Goal: Information Seeking & Learning: Learn about a topic

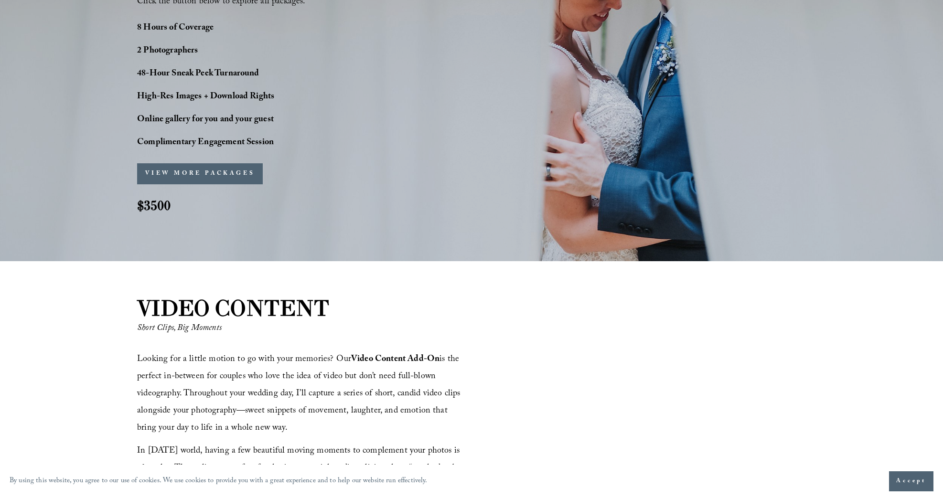
scroll to position [848, 0]
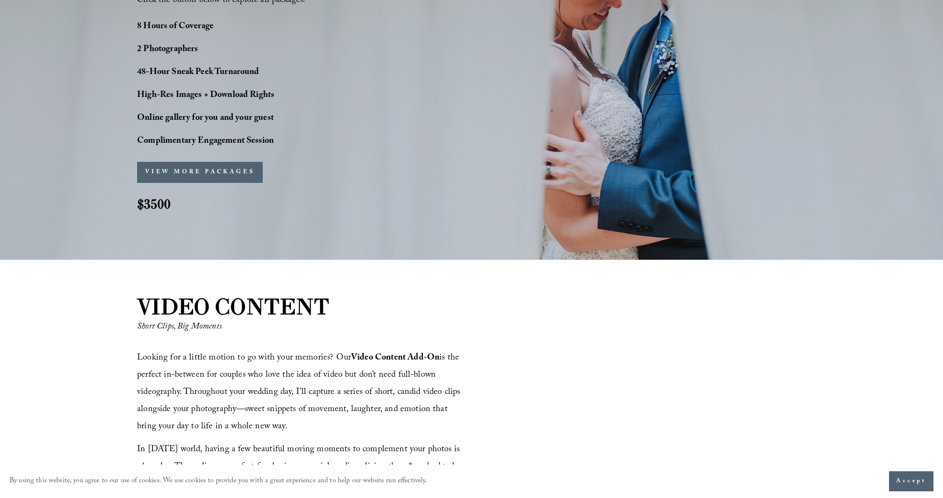
click at [205, 172] on button "VIEW MORE PACKAGES" at bounding box center [200, 172] width 126 height 21
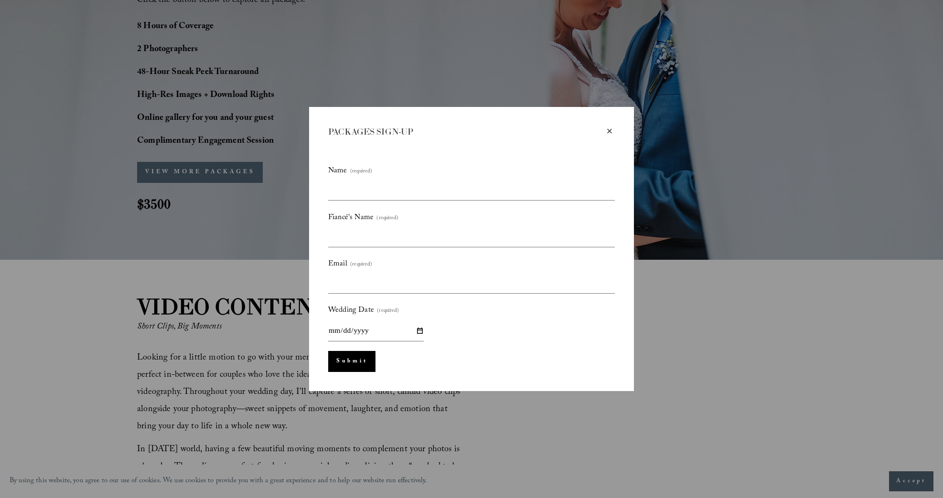
click at [606, 130] on div "×" at bounding box center [609, 131] width 11 height 11
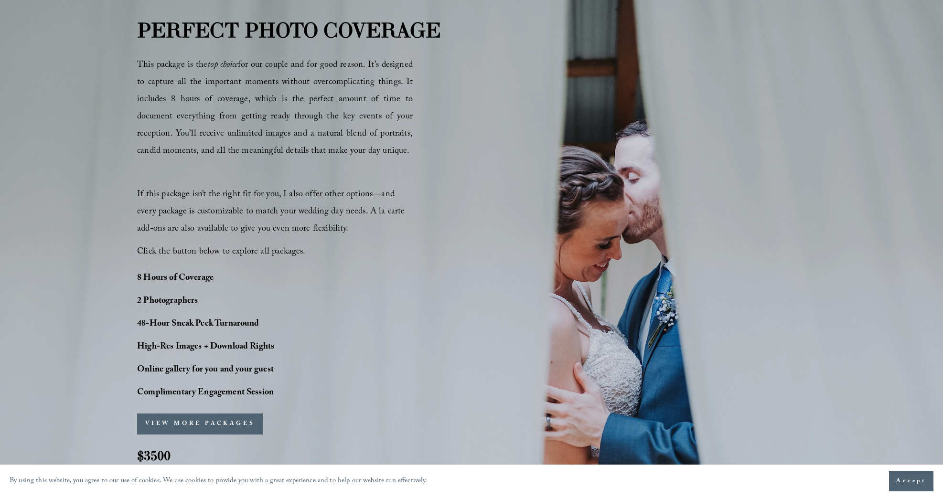
scroll to position [594, 0]
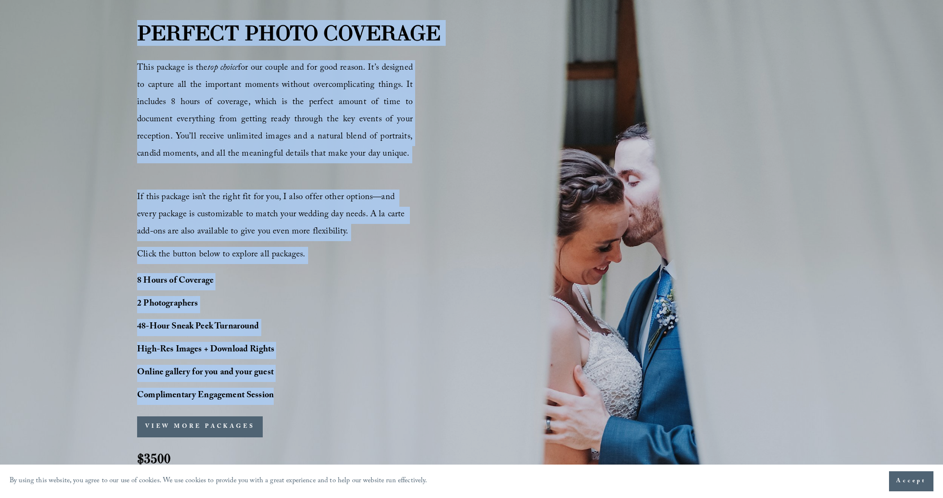
drag, startPoint x: 139, startPoint y: 34, endPoint x: 289, endPoint y: 397, distance: 392.6
click at [289, 397] on div "PERFECT PHOTO COVERAGE This package is the top choice for our couple and for go…" at bounding box center [471, 251] width 943 height 466
copy div "PERFECT PHOTO COVERAGE This package is the top choice for our couple and for go…"
click at [440, 116] on div "PERFECT PHOTO COVERAGE This package is the top choice for our couple and for go…" at bounding box center [471, 251] width 943 height 466
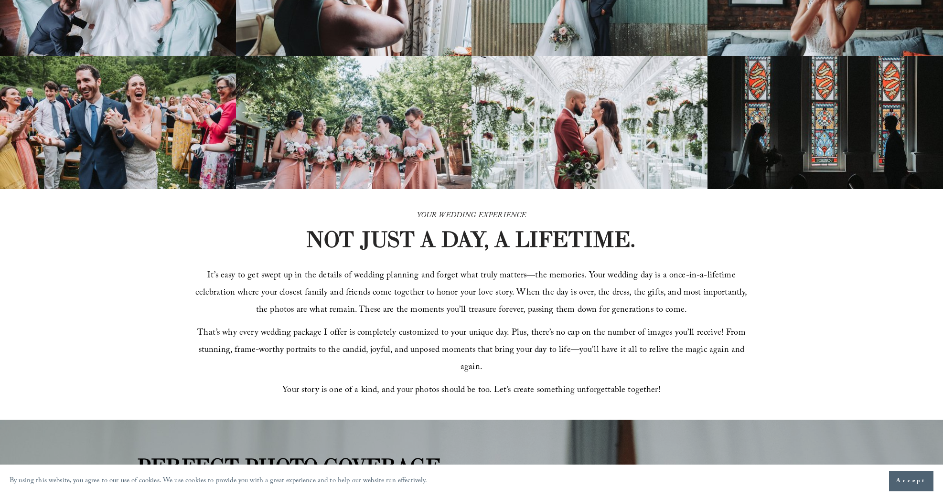
scroll to position [0, 0]
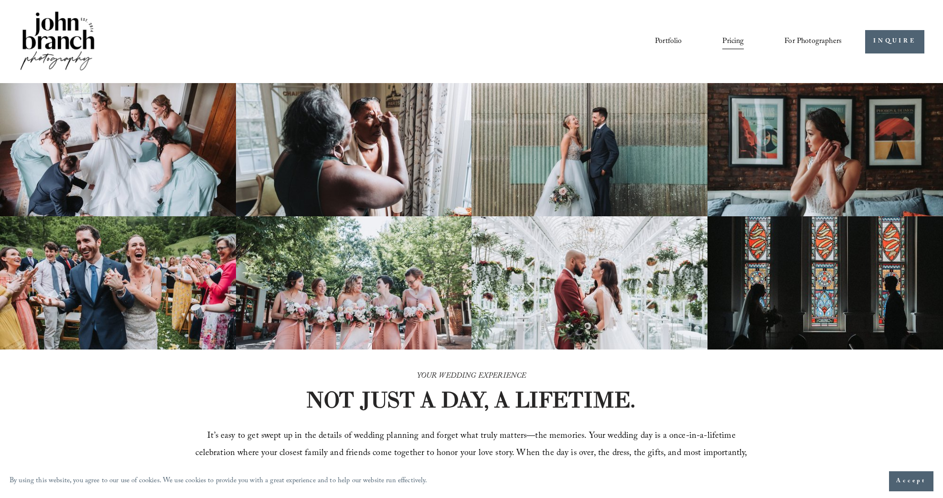
click at [731, 41] on link "Pricing" at bounding box center [732, 41] width 21 height 16
click at [60, 35] on img at bounding box center [57, 42] width 77 height 64
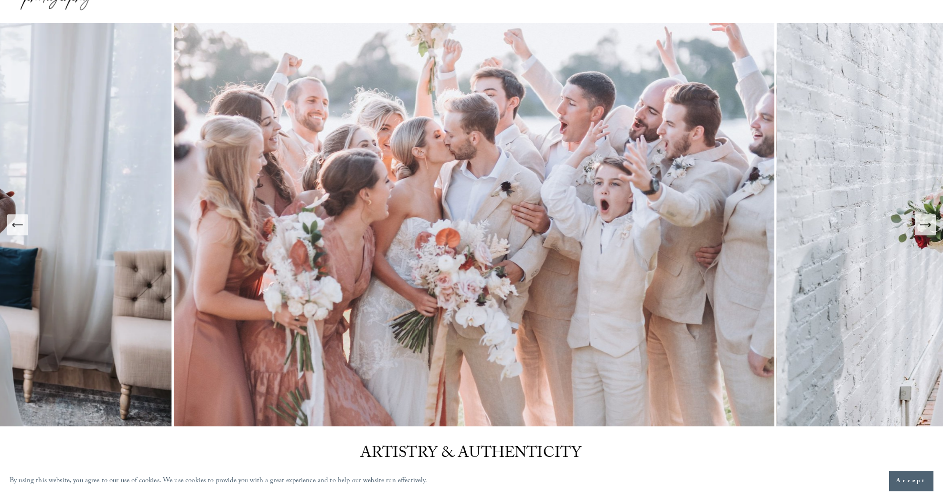
scroll to position [59, 0]
click at [929, 227] on icon "Next Slide" at bounding box center [924, 225] width 13 height 13
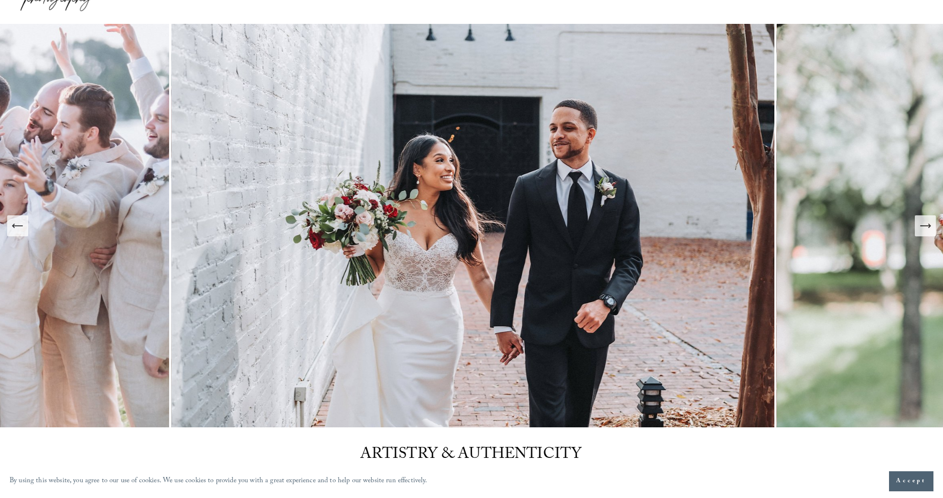
click at [929, 227] on icon "Next Slide" at bounding box center [924, 225] width 13 height 13
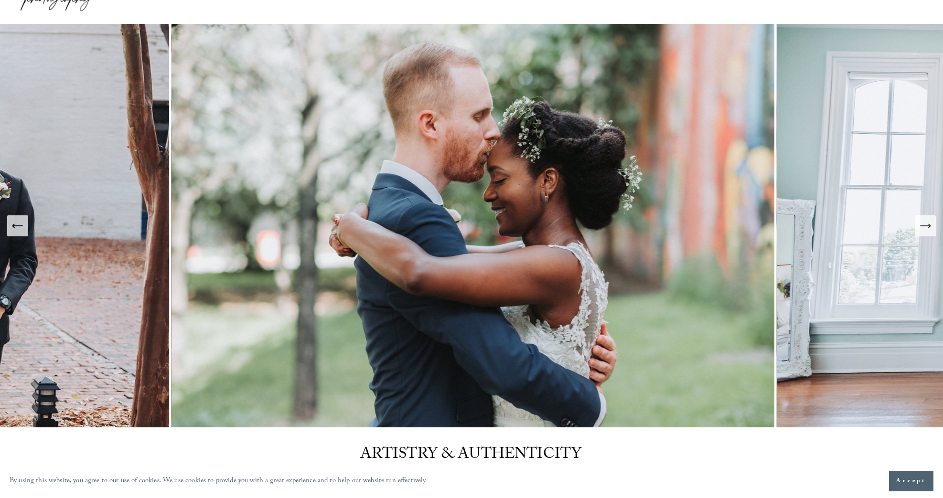
click at [929, 227] on icon "Next Slide" at bounding box center [924, 225] width 13 height 13
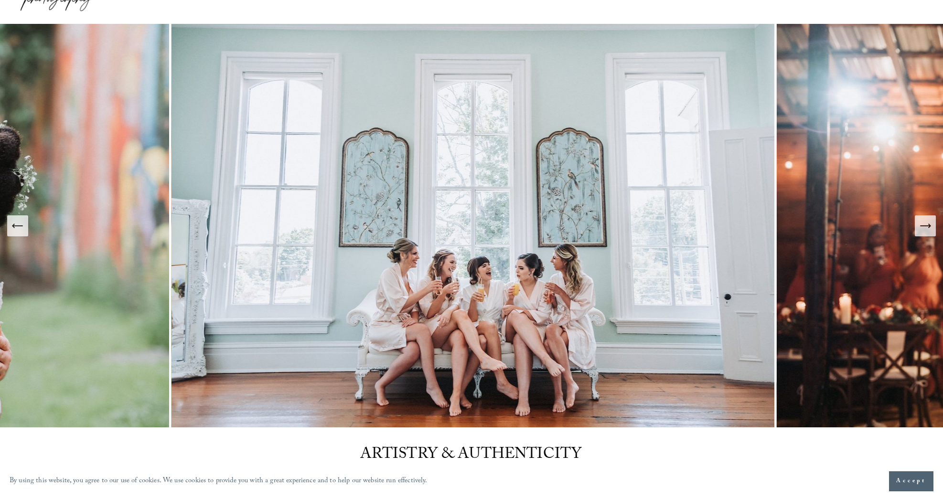
click at [929, 227] on icon "Next Slide" at bounding box center [924, 225] width 13 height 13
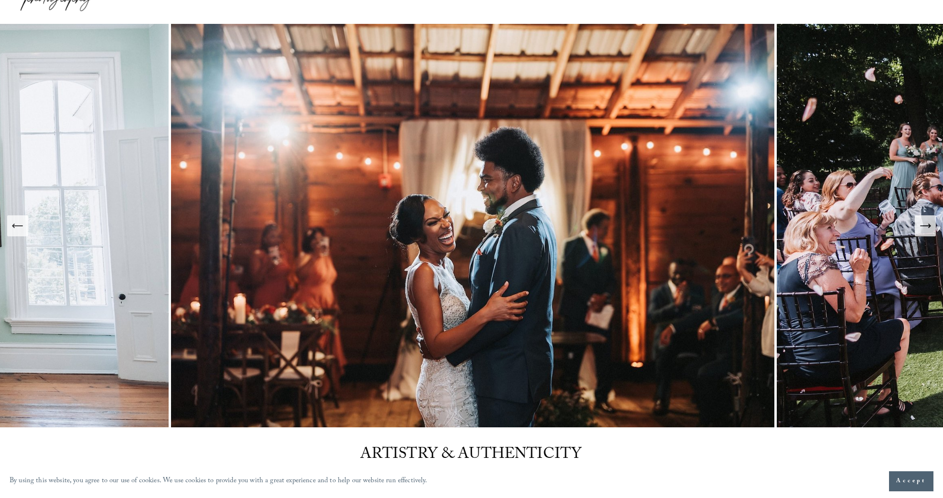
click at [929, 227] on icon "Next Slide" at bounding box center [924, 225] width 13 height 13
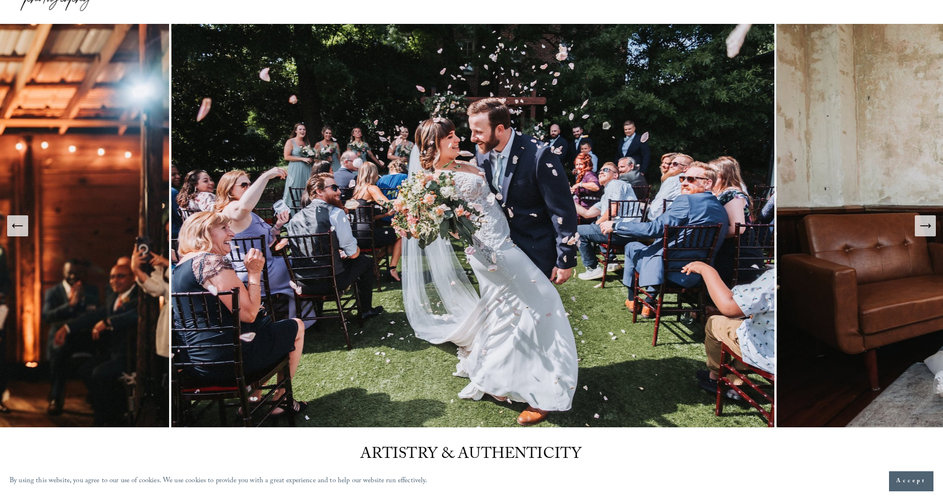
click at [929, 227] on icon "Next Slide" at bounding box center [924, 225] width 13 height 13
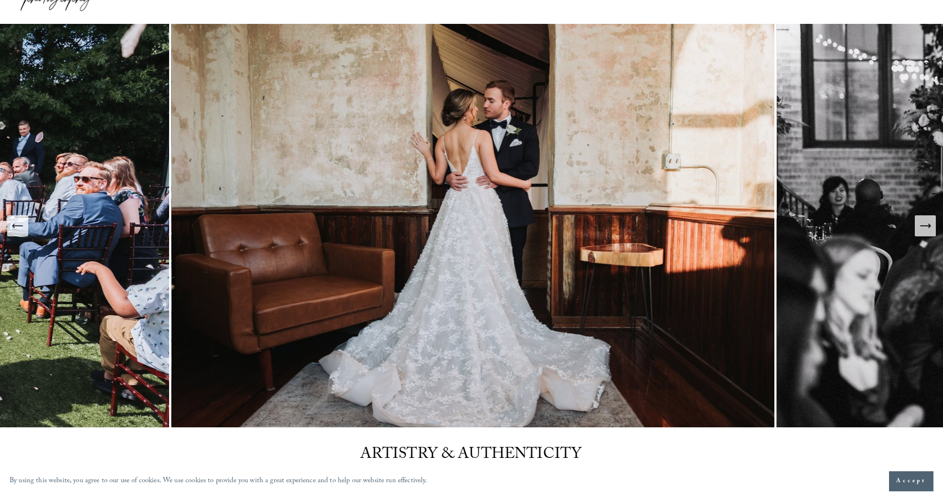
click at [929, 227] on icon "Next Slide" at bounding box center [924, 225] width 13 height 13
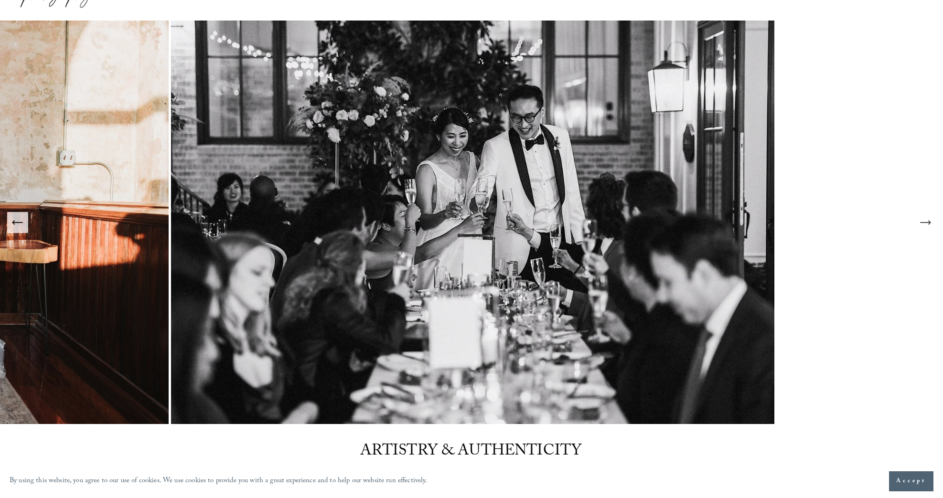
scroll to position [62, 0]
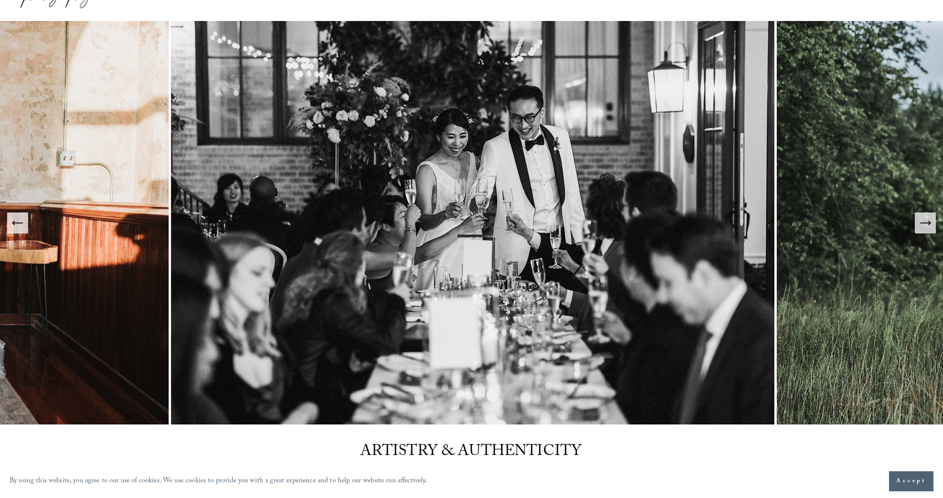
click at [928, 222] on icon "Next Slide" at bounding box center [924, 222] width 13 height 13
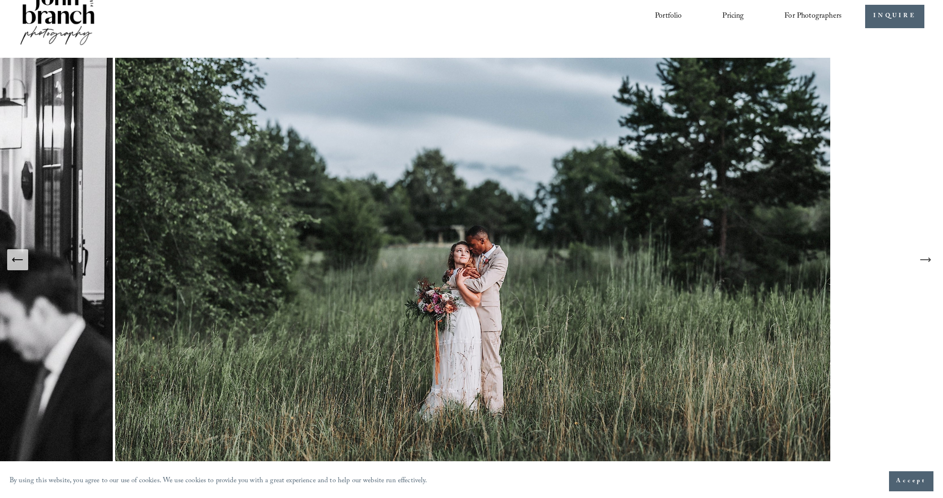
scroll to position [42, 0]
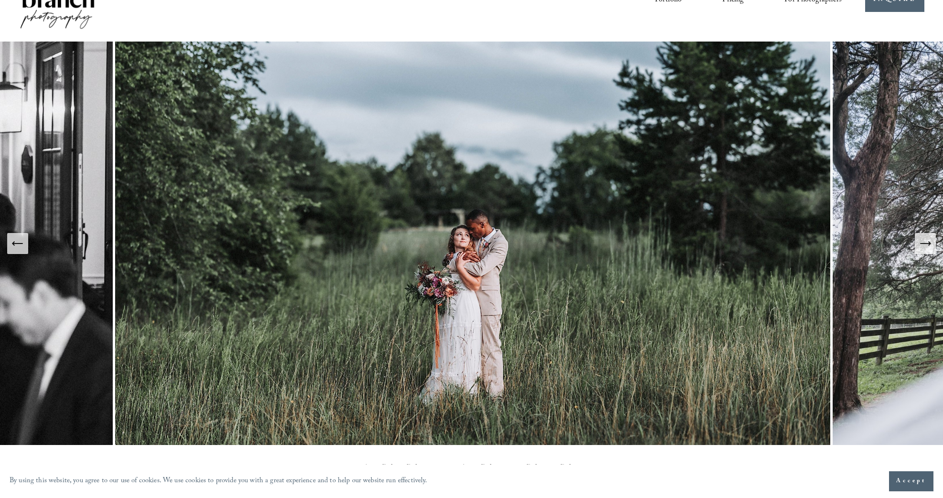
click at [925, 244] on icon "Next Slide" at bounding box center [925, 244] width 10 height 0
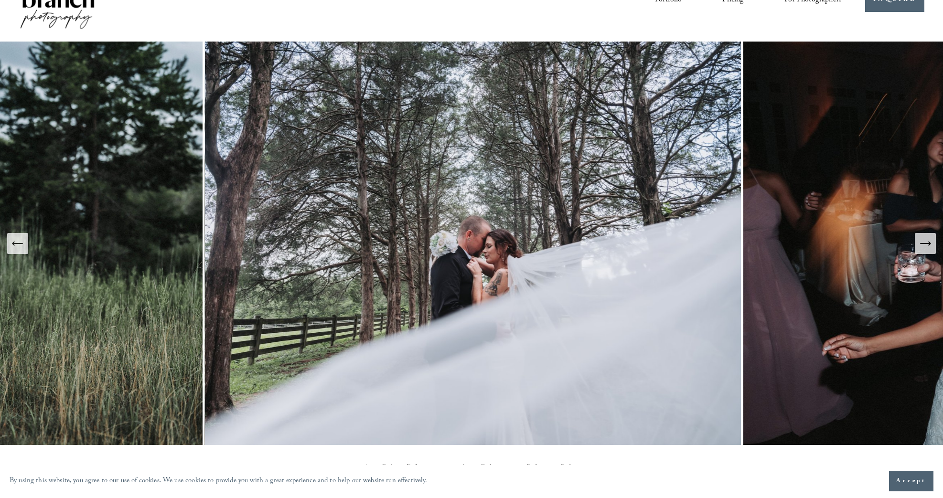
click at [22, 242] on icon "Previous Slide" at bounding box center [17, 243] width 13 height 13
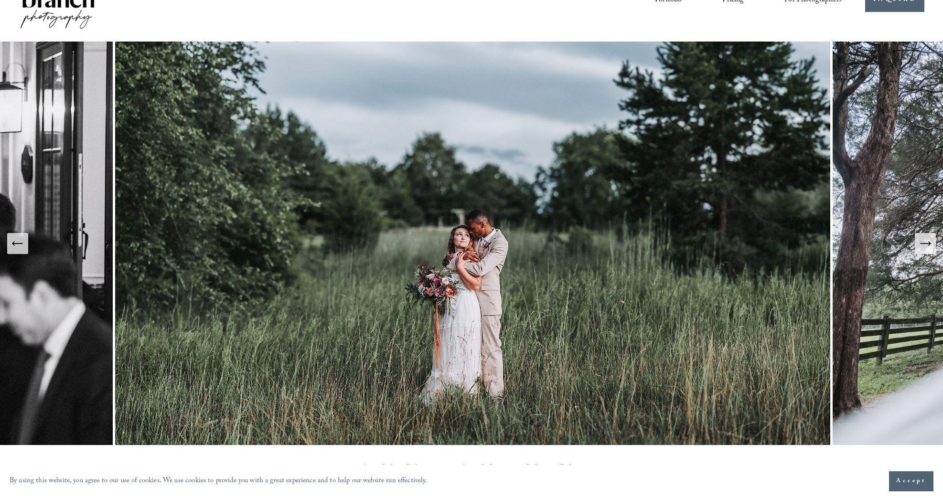
click at [924, 248] on icon "Next Slide" at bounding box center [924, 243] width 13 height 13
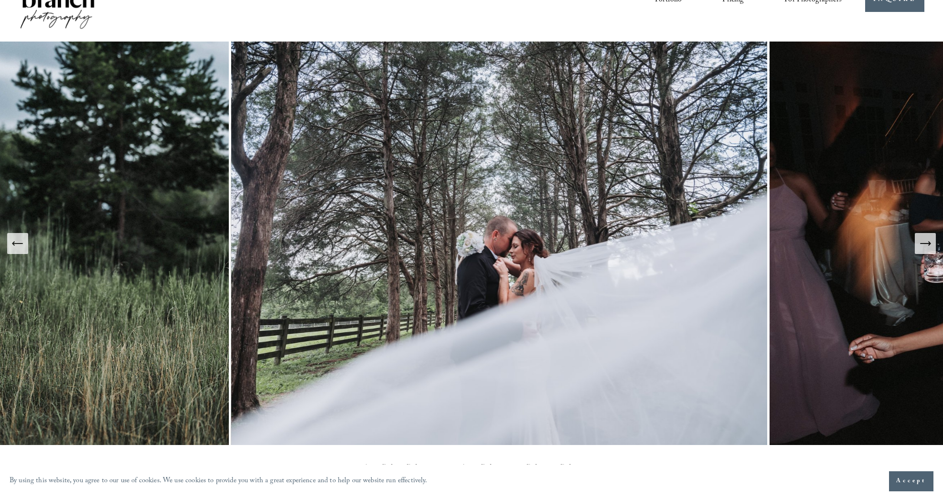
click at [924, 248] on icon "Next Slide" at bounding box center [924, 243] width 13 height 13
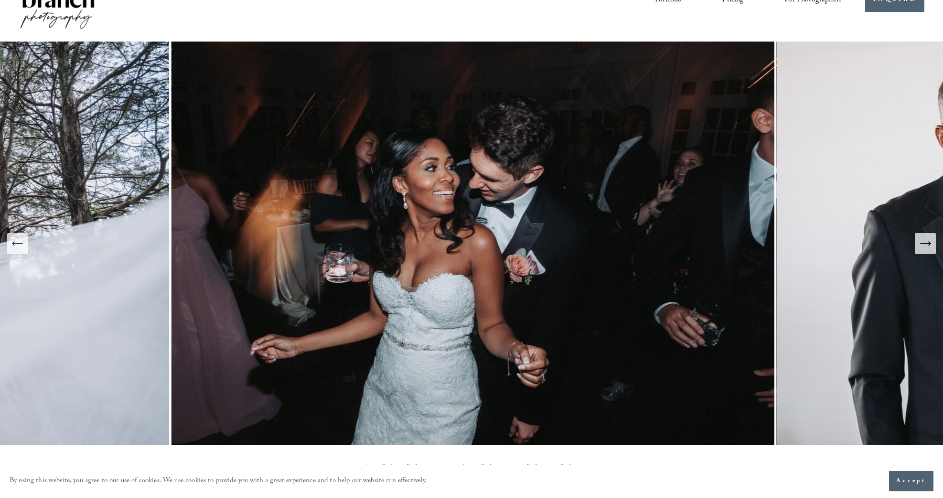
click at [924, 248] on icon "Next Slide" at bounding box center [924, 243] width 13 height 13
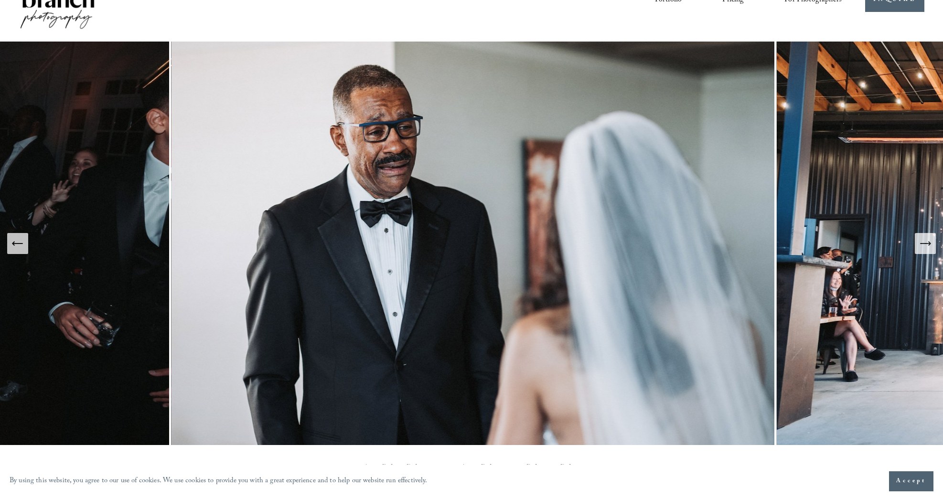
click at [924, 248] on icon "Next Slide" at bounding box center [924, 243] width 13 height 13
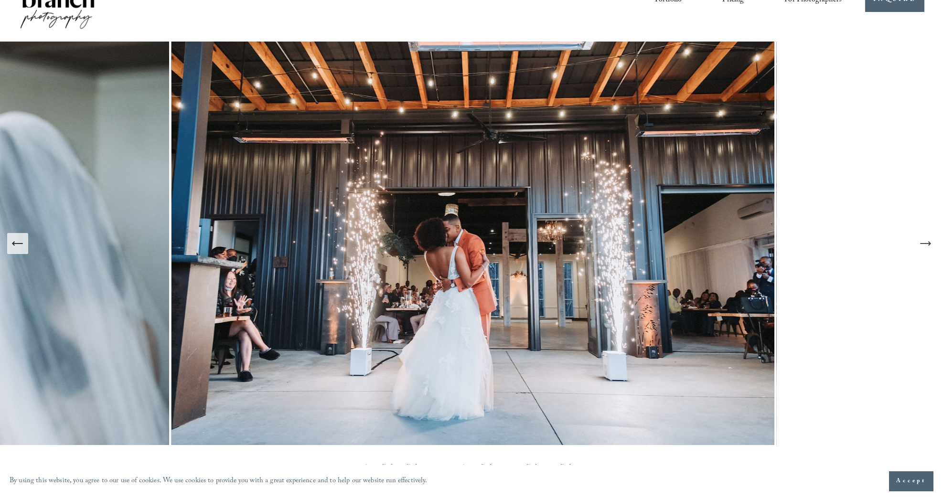
click at [924, 248] on icon "Next Slide" at bounding box center [924, 243] width 13 height 13
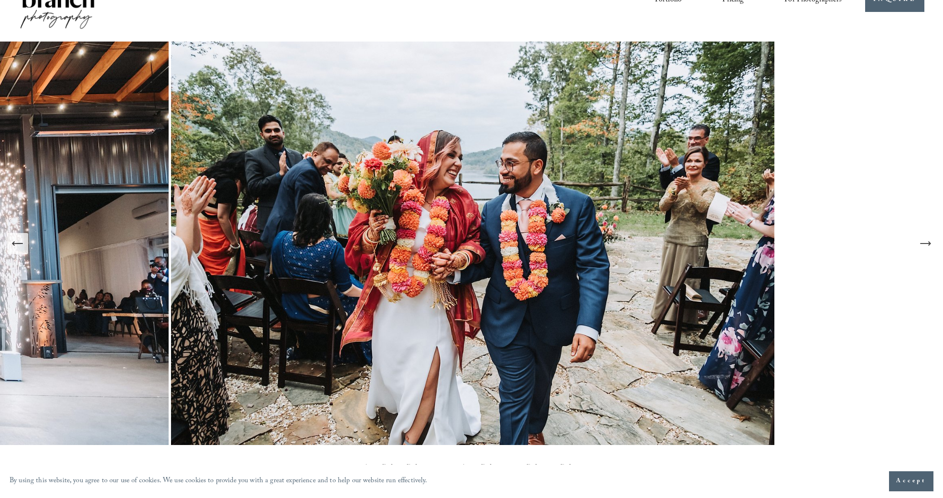
click at [924, 248] on icon "Next Slide" at bounding box center [924, 243] width 13 height 13
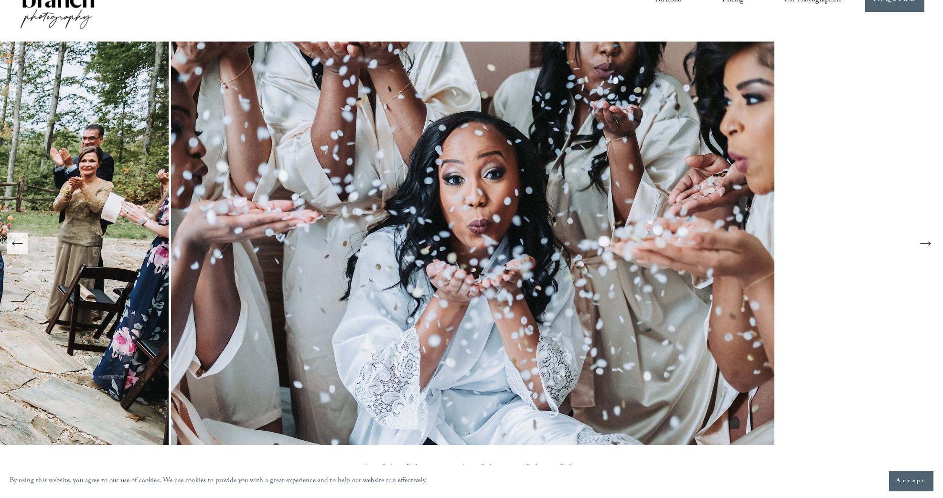
click at [924, 248] on icon "Next Slide" at bounding box center [924, 243] width 13 height 13
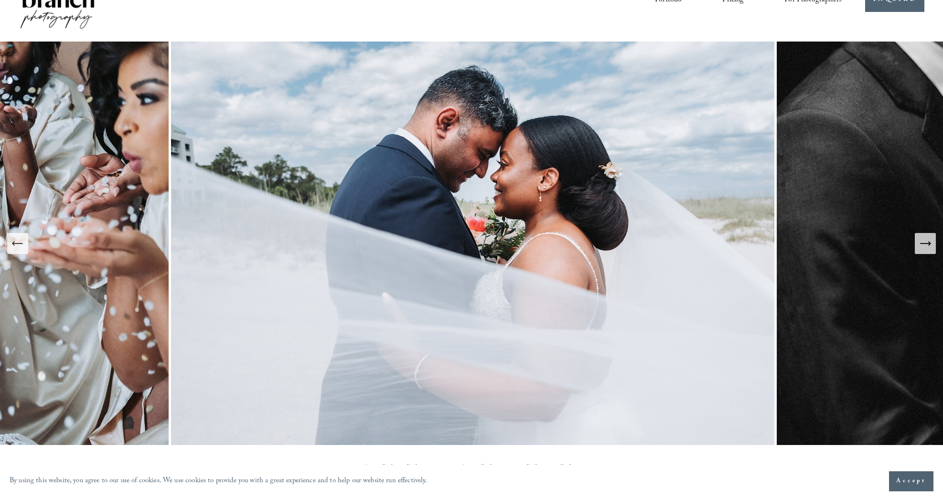
click at [924, 248] on icon "Next Slide" at bounding box center [924, 243] width 13 height 13
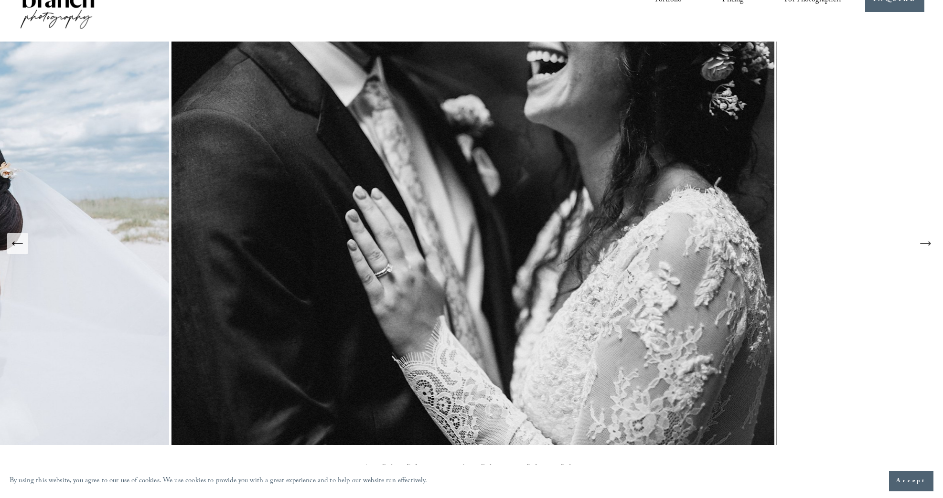
click at [924, 248] on icon "Next Slide" at bounding box center [924, 243] width 13 height 13
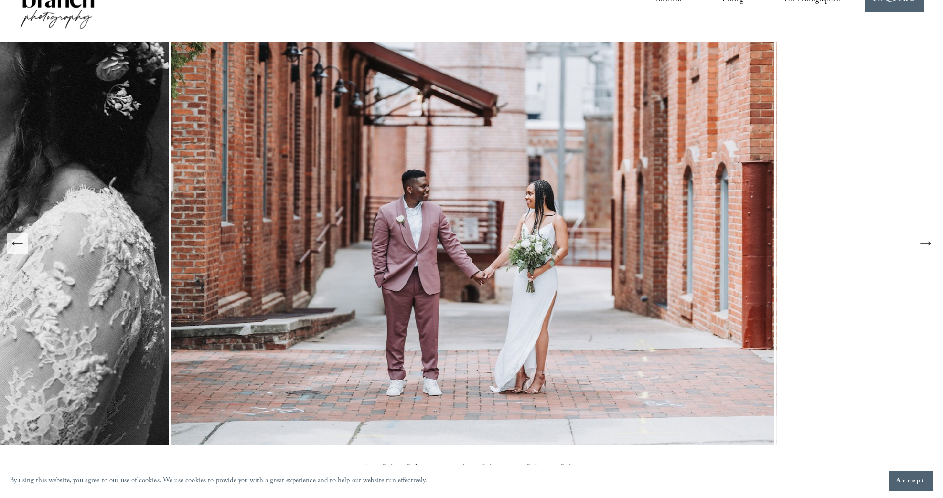
click at [924, 248] on icon "Next Slide" at bounding box center [924, 243] width 13 height 13
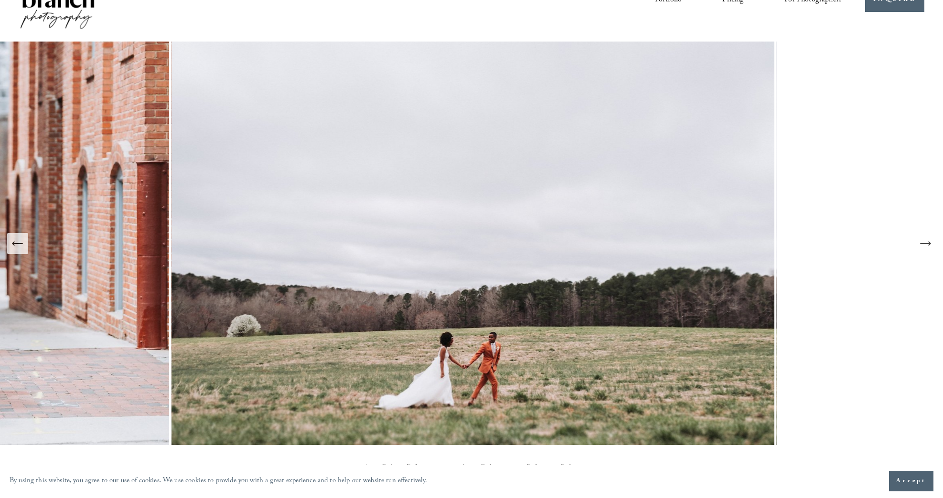
click at [924, 248] on icon "Next Slide" at bounding box center [924, 243] width 13 height 13
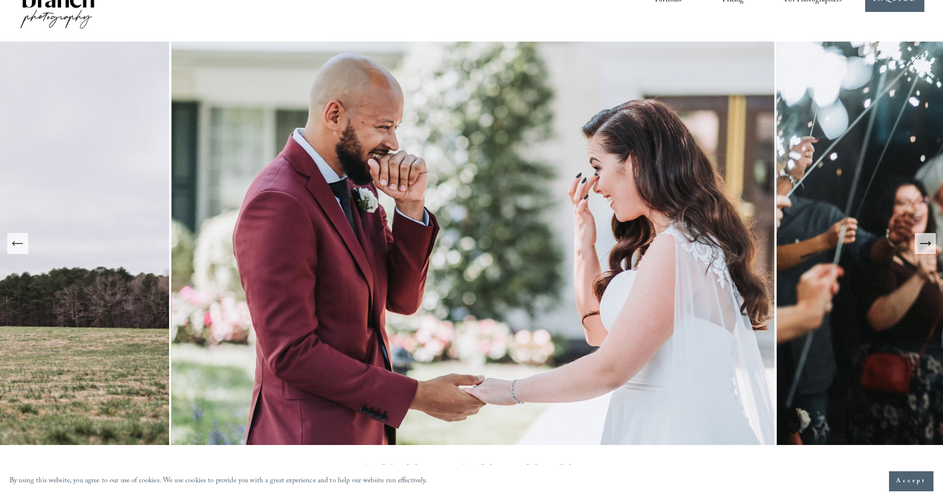
click at [924, 248] on icon "Next Slide" at bounding box center [924, 243] width 13 height 13
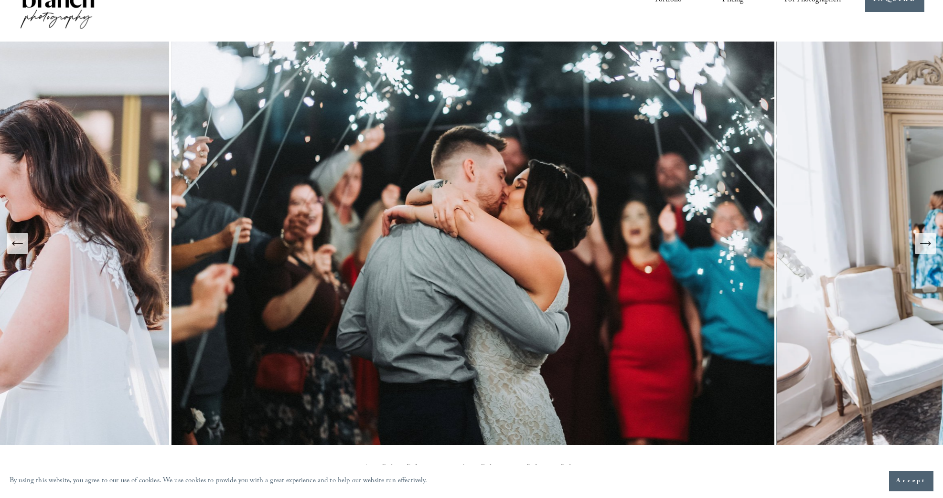
click at [924, 248] on icon "Next Slide" at bounding box center [924, 243] width 13 height 13
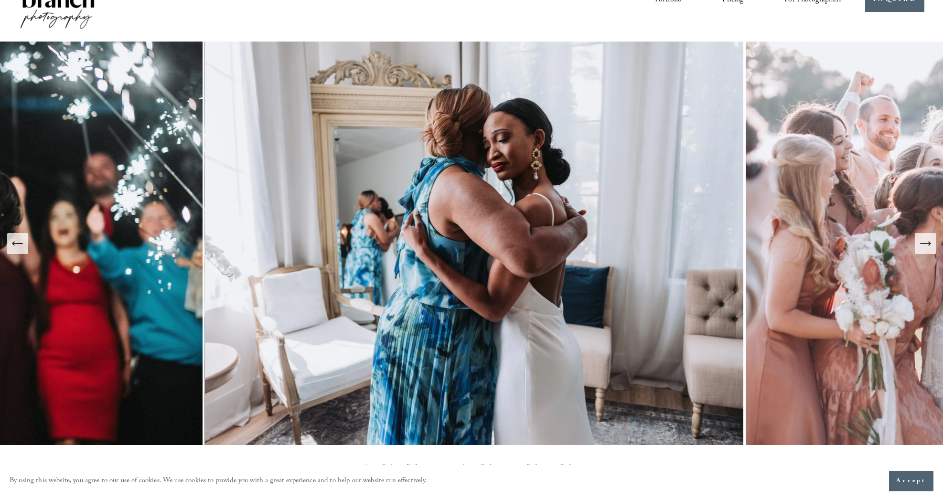
click at [924, 248] on icon "Next Slide" at bounding box center [924, 243] width 13 height 13
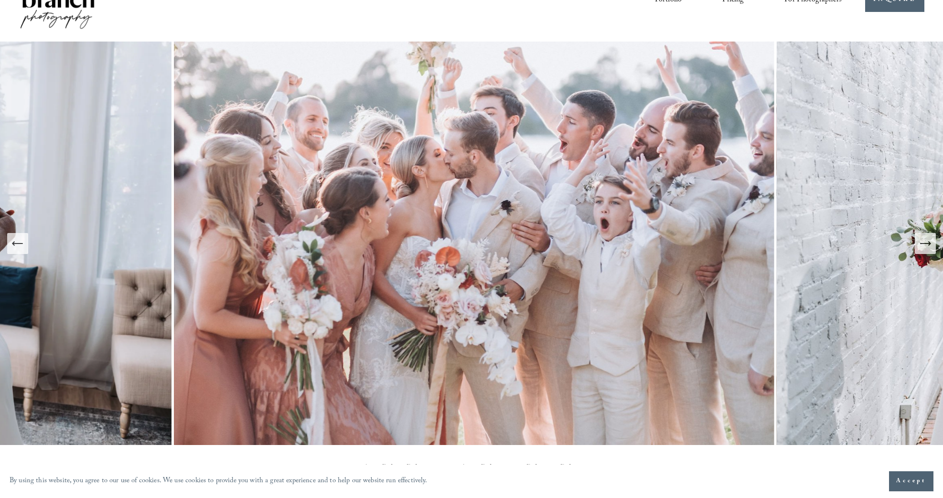
click at [924, 248] on icon "Next Slide" at bounding box center [924, 243] width 13 height 13
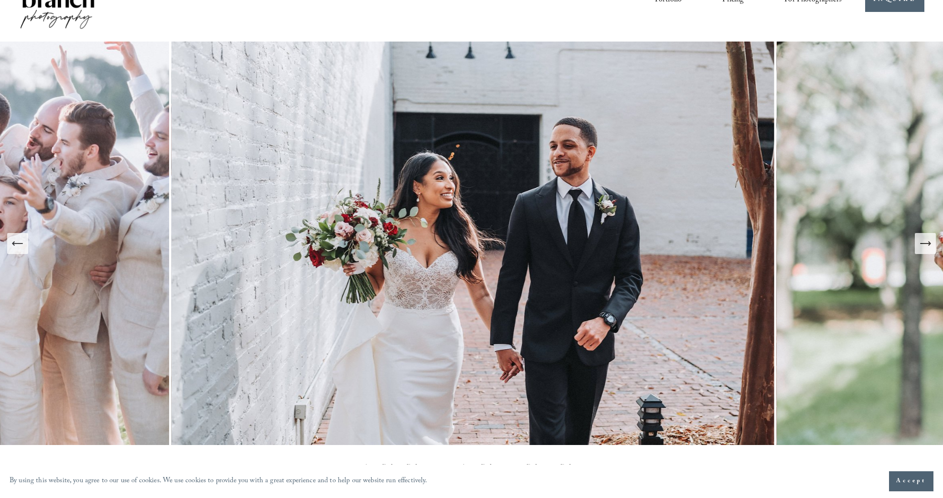
click at [924, 248] on icon "Next Slide" at bounding box center [924, 243] width 13 height 13
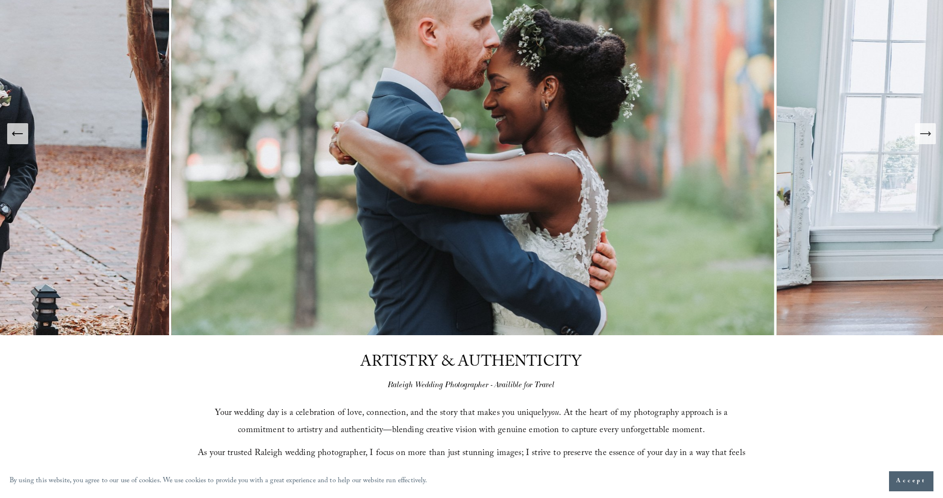
scroll to position [0, 0]
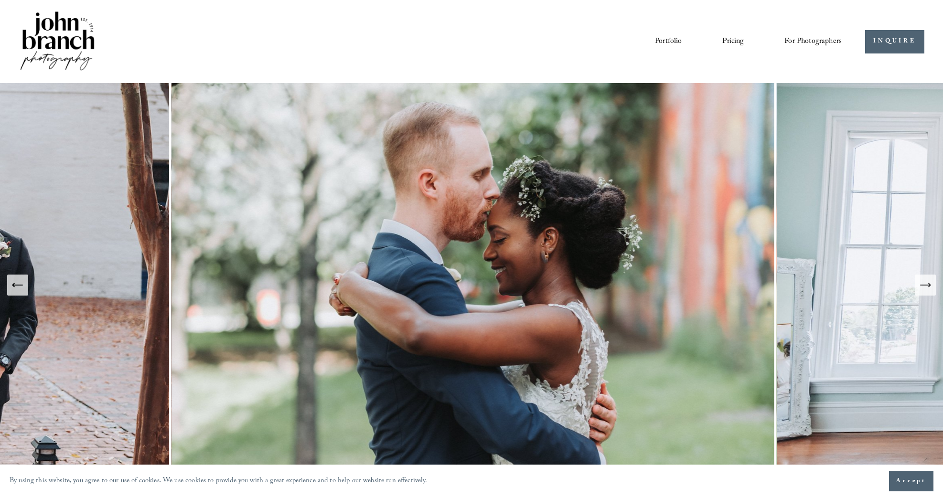
click at [729, 38] on link "Pricing" at bounding box center [732, 41] width 21 height 16
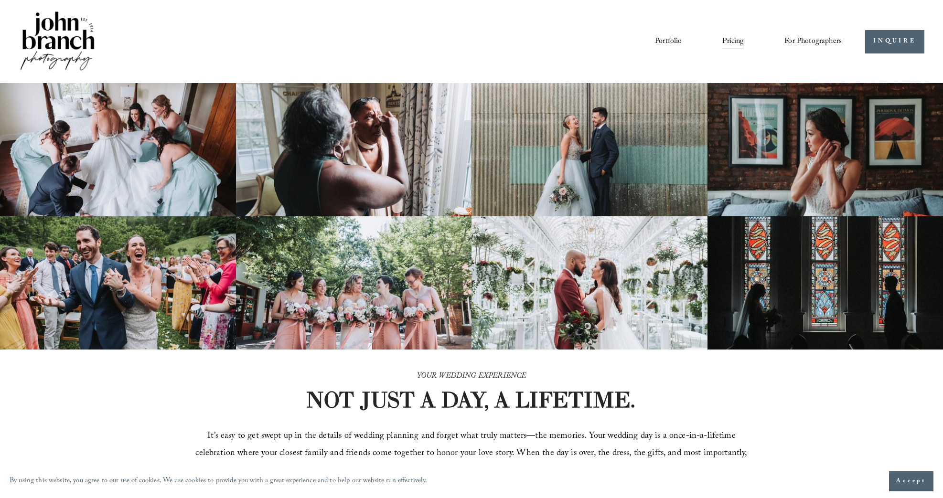
click at [48, 37] on img at bounding box center [57, 42] width 77 height 64
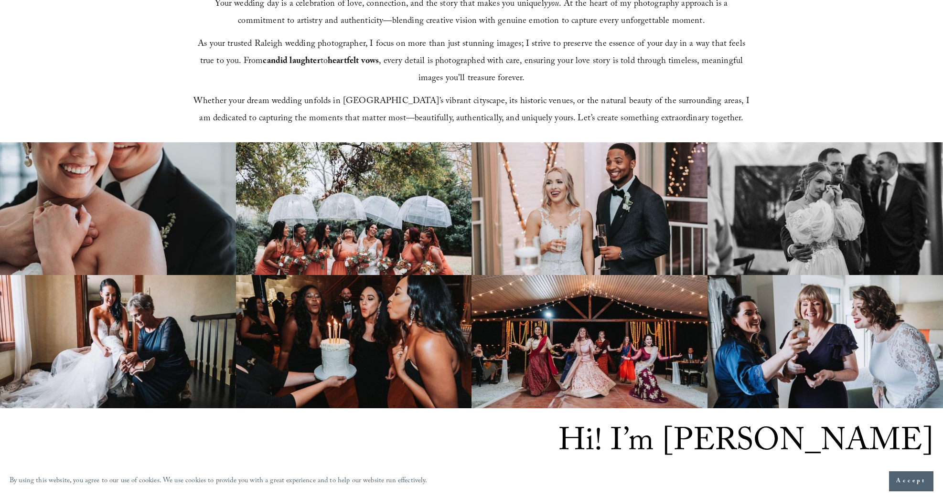
scroll to position [559, 0]
